Goal: Task Accomplishment & Management: Use online tool/utility

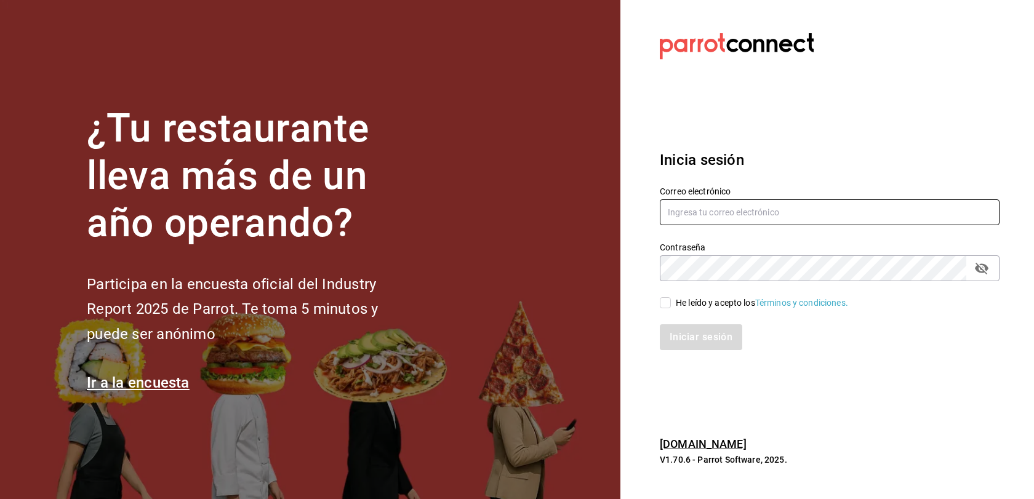
type input "[EMAIL_ADDRESS][DOMAIN_NAME]"
click at [664, 302] on input "He leído y acepto los Términos y condiciones." at bounding box center [665, 302] width 11 height 11
checkbox input "true"
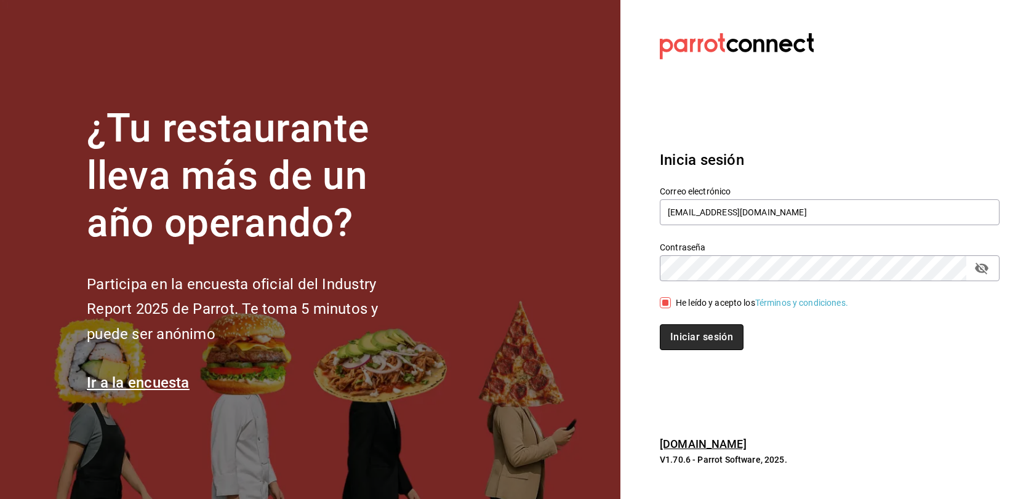
click at [699, 341] on button "Iniciar sesión" at bounding box center [702, 337] width 84 height 26
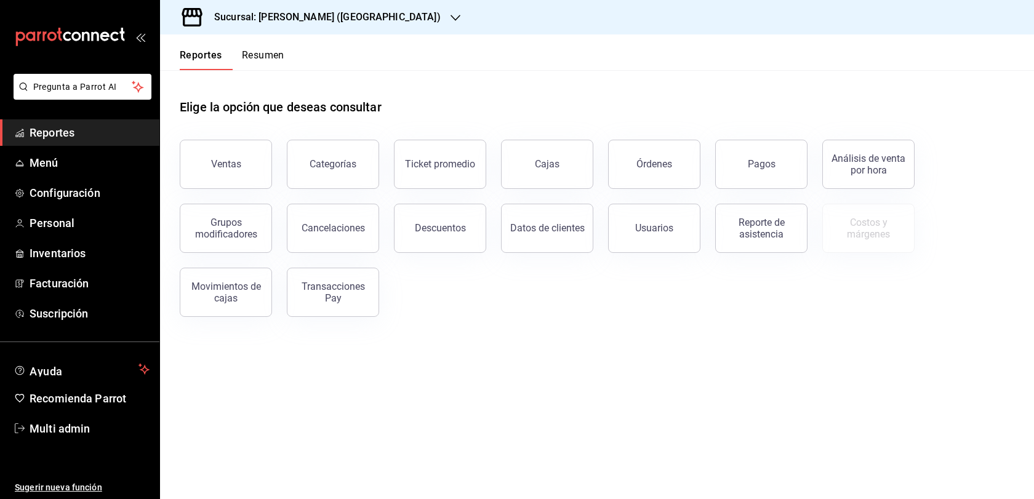
click at [354, 25] on div "Sucursal: [PERSON_NAME] ([GEOGRAPHIC_DATA])" at bounding box center [317, 17] width 295 height 34
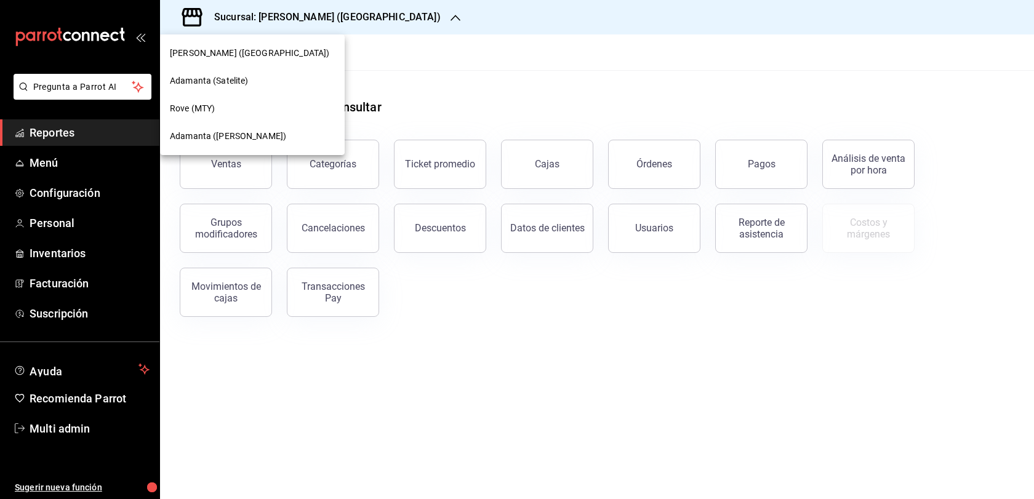
click at [294, 134] on div "Adamanta ([PERSON_NAME])" at bounding box center [252, 136] width 165 height 13
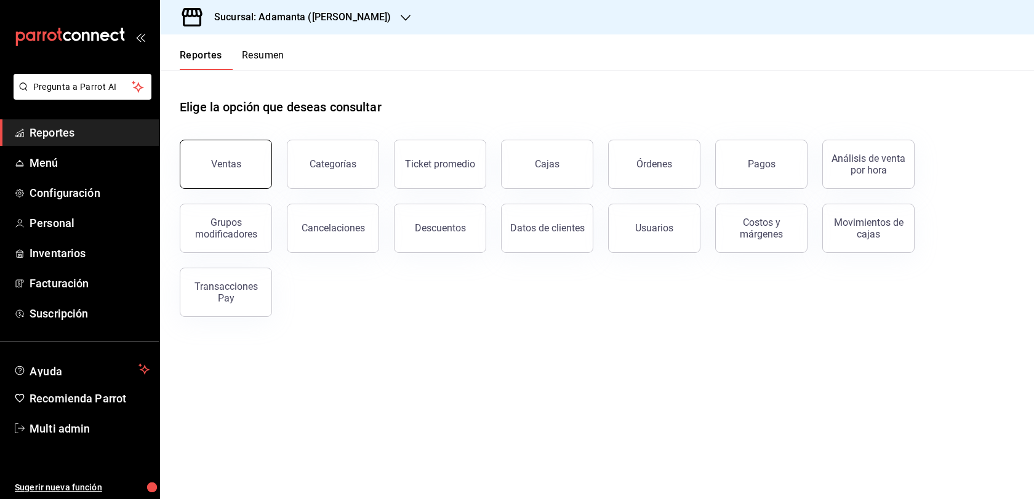
click at [255, 189] on button "Ventas" at bounding box center [226, 164] width 92 height 49
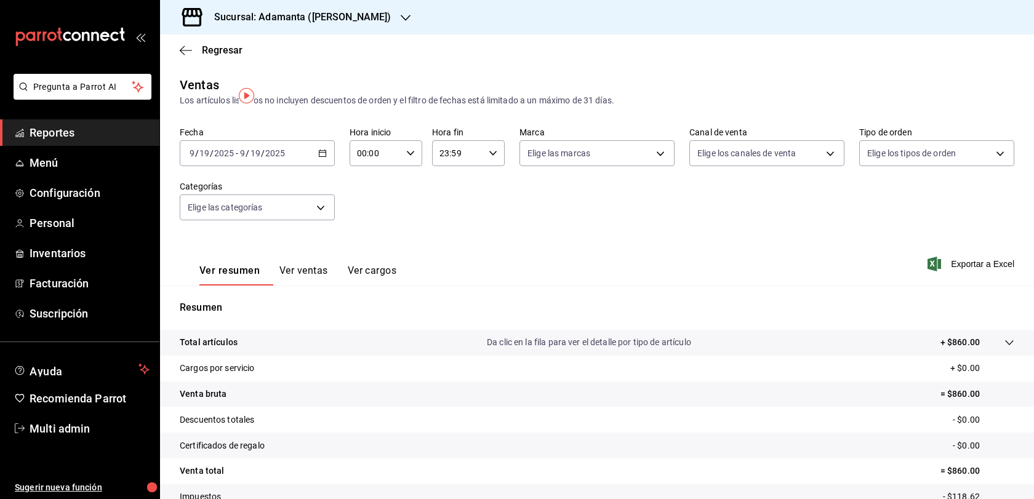
click at [323, 166] on div "[DATE] [DATE] - [DATE] [DATE]" at bounding box center [257, 153] width 155 height 26
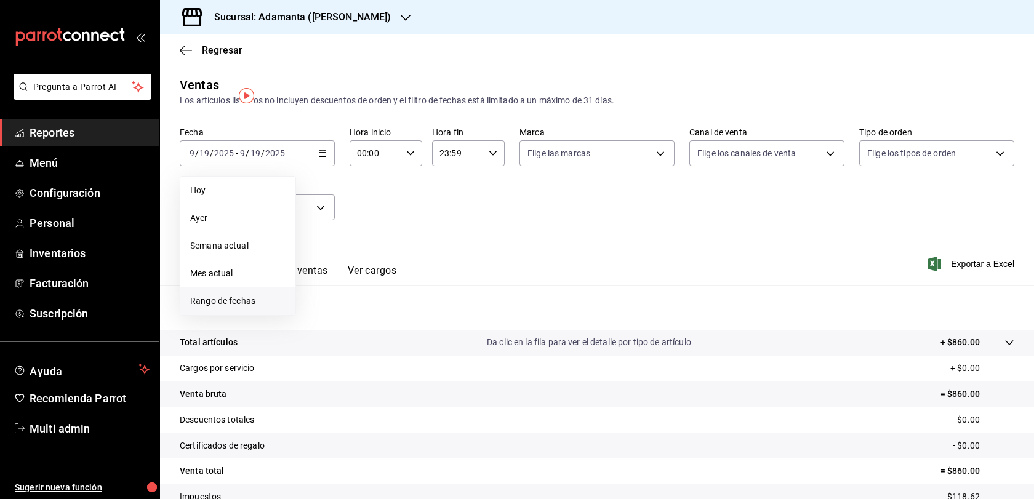
click at [235, 308] on span "Rango de fechas" at bounding box center [237, 301] width 95 height 13
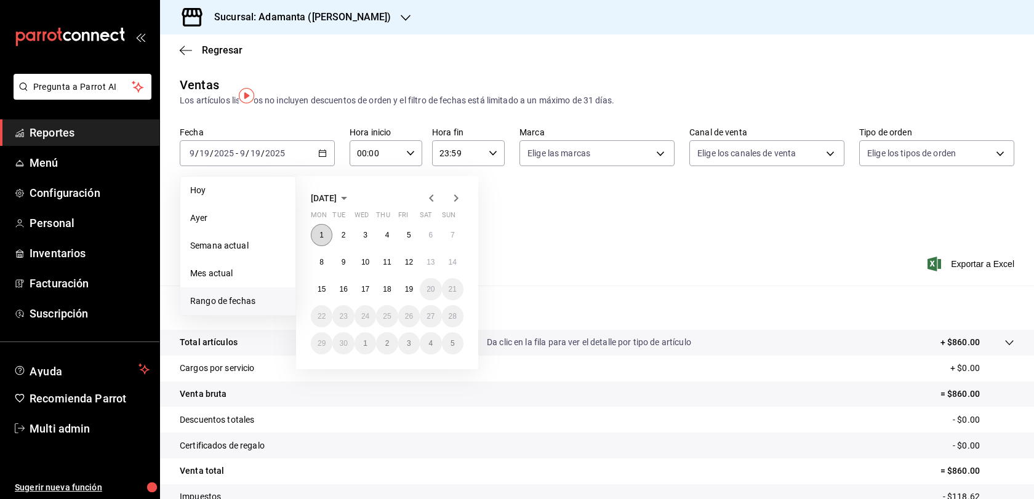
click at [324, 239] on abbr "1" at bounding box center [321, 235] width 4 height 9
click at [412, 294] on abbr "19" at bounding box center [409, 289] width 8 height 9
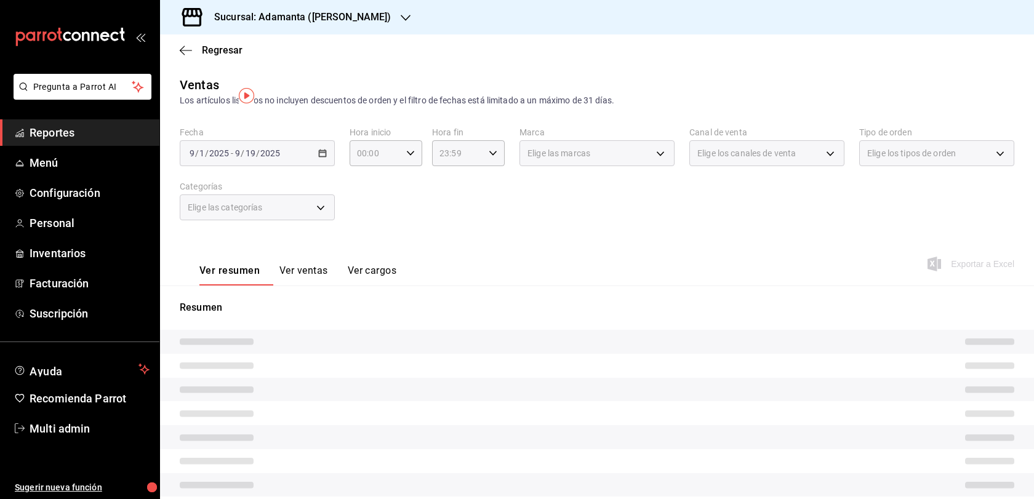
click at [326, 286] on button "Ver ventas" at bounding box center [303, 275] width 49 height 21
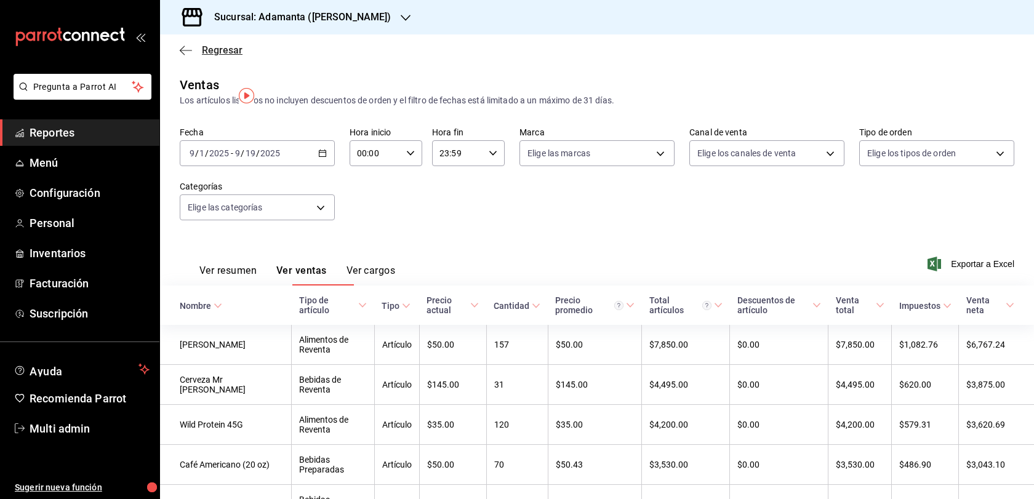
click at [207, 56] on span "Regresar" at bounding box center [222, 50] width 41 height 12
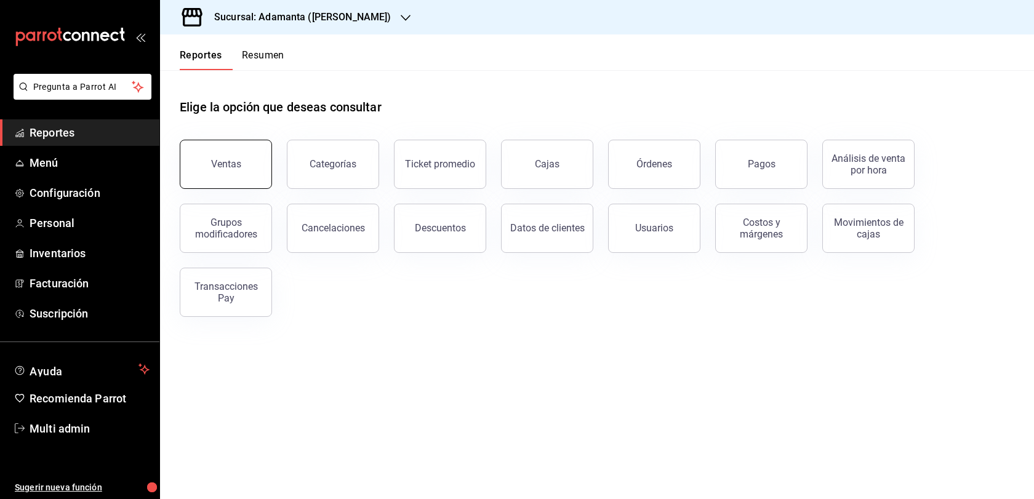
click at [270, 177] on button "Ventas" at bounding box center [226, 164] width 92 height 49
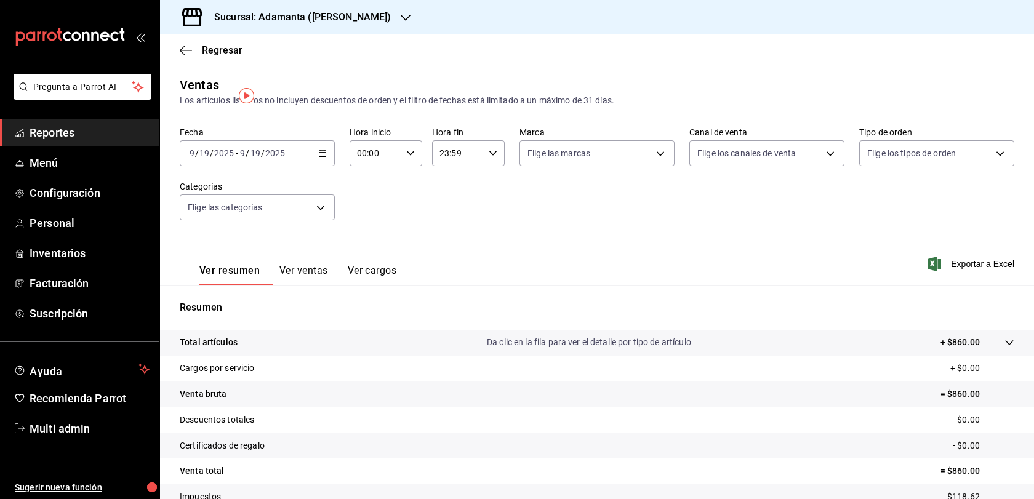
click at [328, 166] on div "2025-09-19 9 / 19 / 2025 - 2025-09-19 9 / 19 / 2025" at bounding box center [257, 153] width 155 height 26
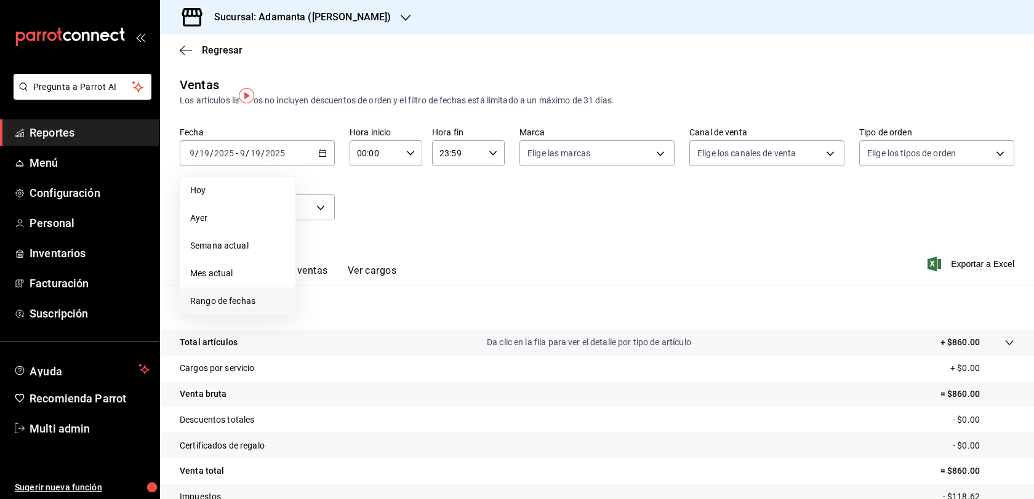
click at [249, 308] on span "Rango de fechas" at bounding box center [237, 301] width 95 height 13
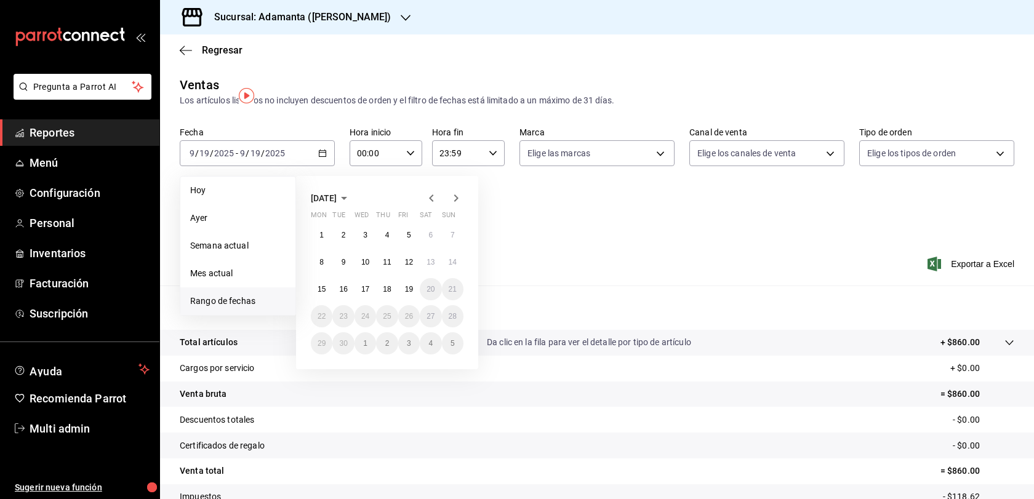
click at [433, 206] on icon "button" at bounding box center [431, 198] width 15 height 15
click at [411, 246] on button "1" at bounding box center [409, 235] width 22 height 22
click at [457, 348] on abbr "31" at bounding box center [453, 343] width 8 height 9
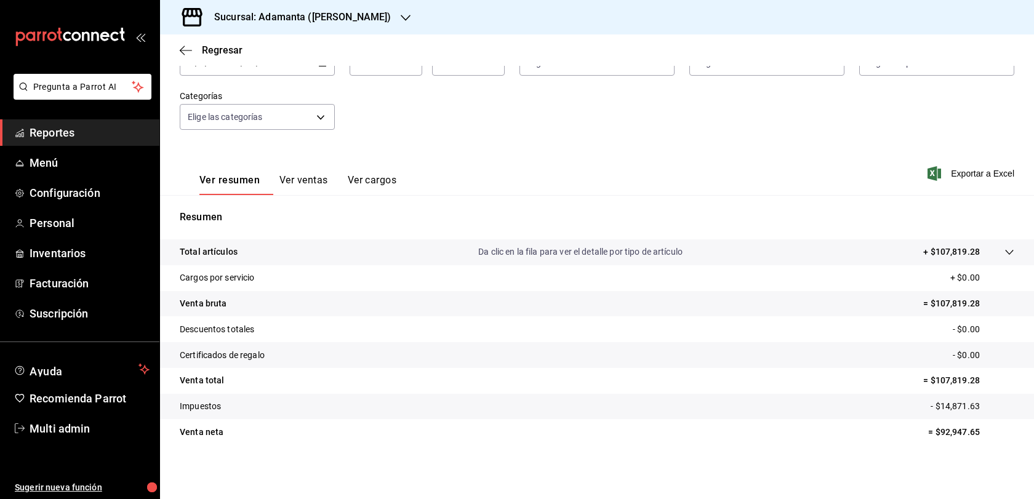
scroll to position [9, 0]
click at [328, 174] on button "Ver ventas" at bounding box center [303, 184] width 49 height 21
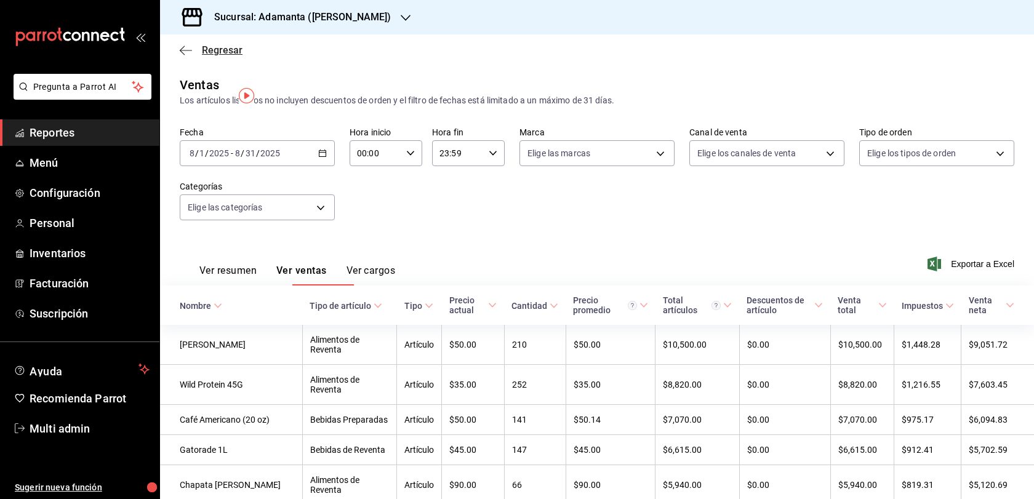
click at [218, 56] on span "Regresar" at bounding box center [222, 50] width 41 height 12
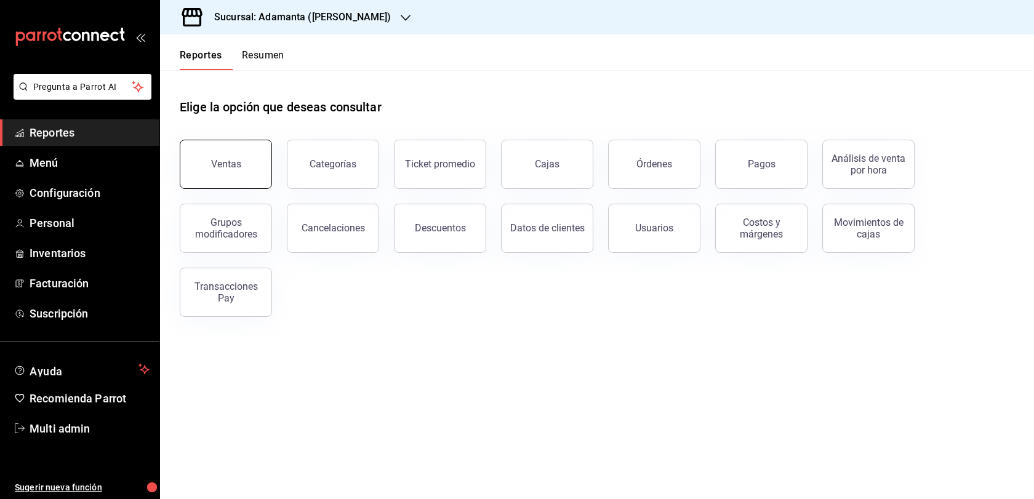
click at [251, 183] on button "Ventas" at bounding box center [226, 164] width 92 height 49
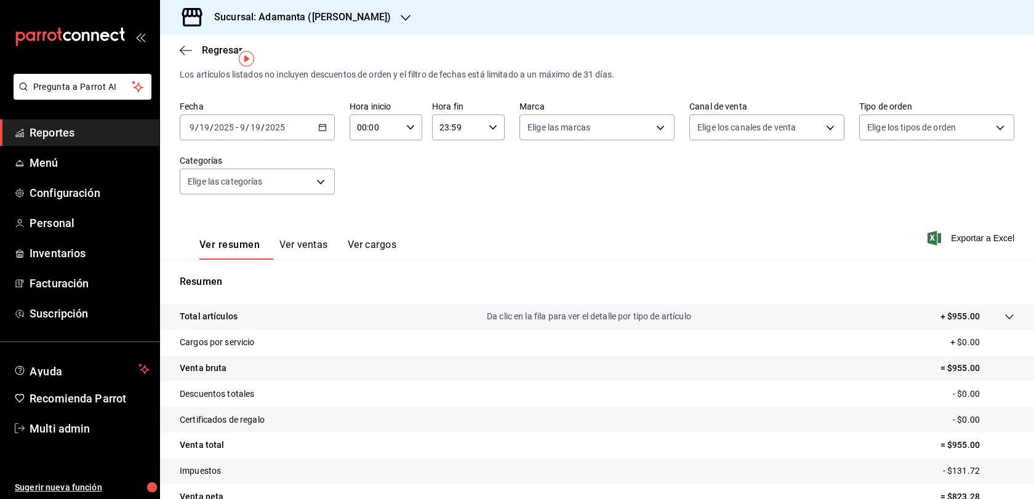
scroll to position [37, 0]
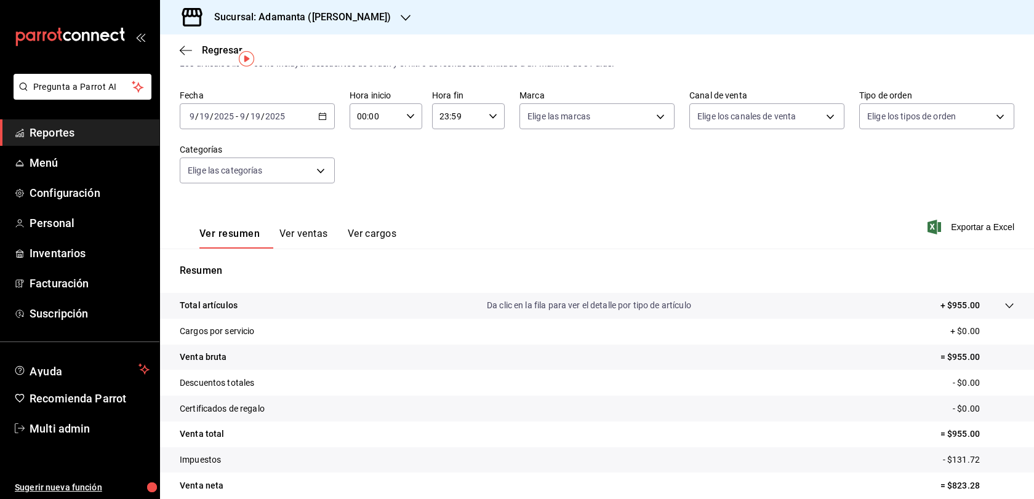
click at [328, 249] on button "Ver ventas" at bounding box center [303, 238] width 49 height 21
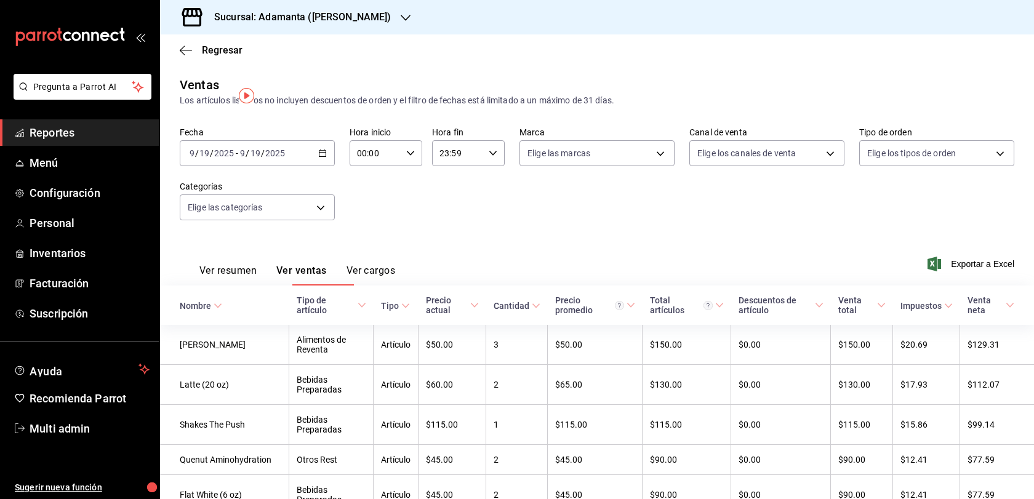
click at [326, 158] on icon "button" at bounding box center [322, 153] width 9 height 9
click at [265, 308] on span "Rango de fechas" at bounding box center [237, 301] width 95 height 13
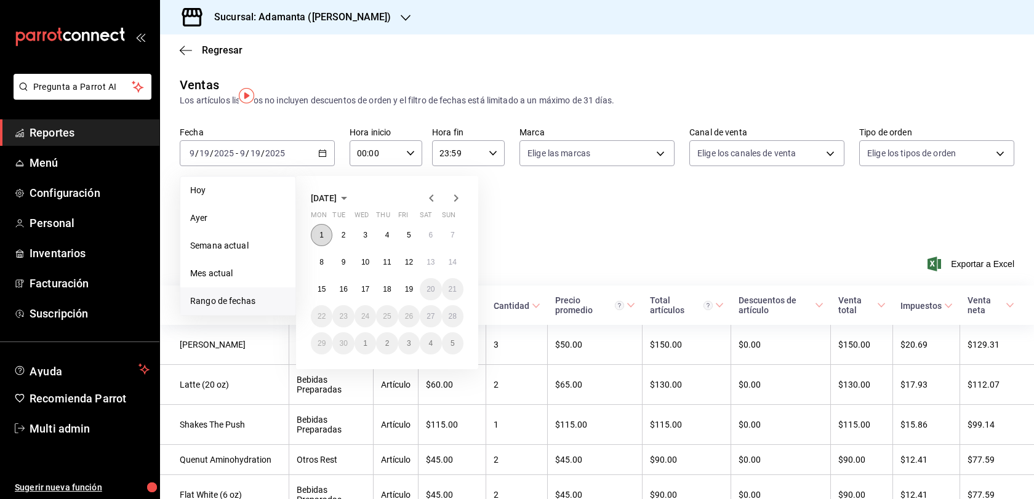
click at [324, 239] on abbr "1" at bounding box center [321, 235] width 4 height 9
click at [413, 294] on abbr "19" at bounding box center [409, 289] width 8 height 9
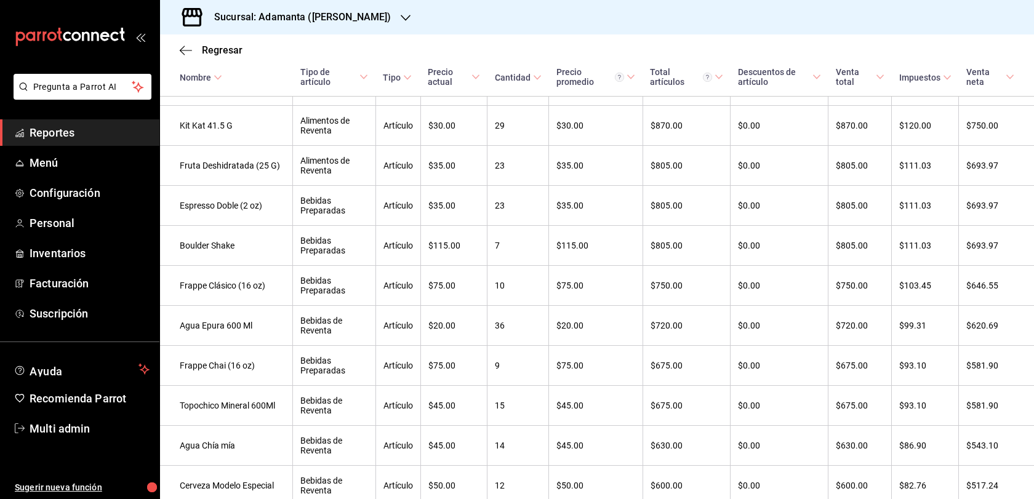
scroll to position [995, 0]
